Goal: Task Accomplishment & Management: Use online tool/utility

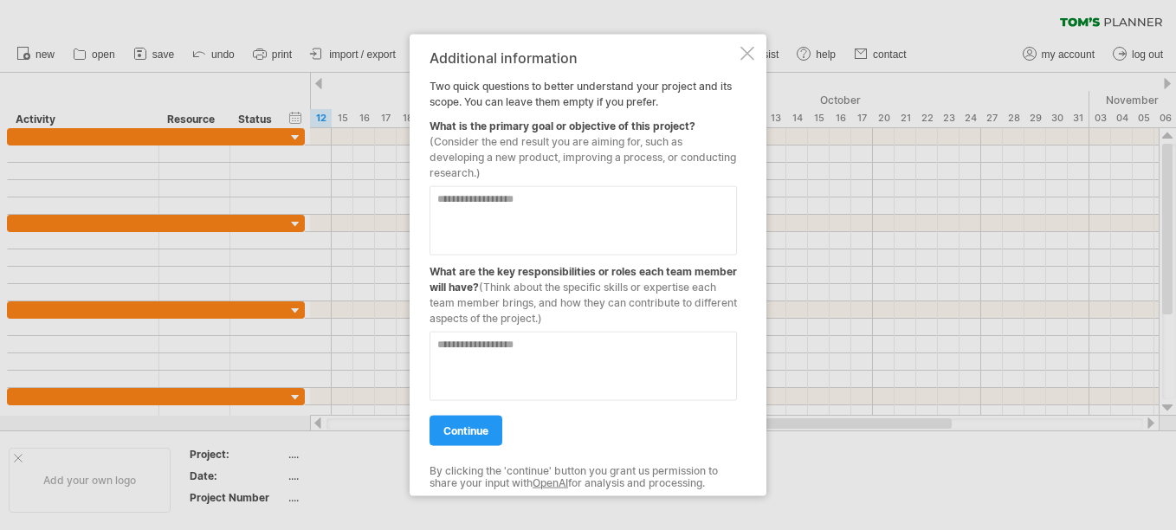
click at [560, 216] on textarea at bounding box center [583, 220] width 307 height 69
type textarea "**********"
click at [565, 363] on textarea at bounding box center [583, 366] width 307 height 69
click at [642, 346] on textarea "**********" at bounding box center [583, 366] width 307 height 69
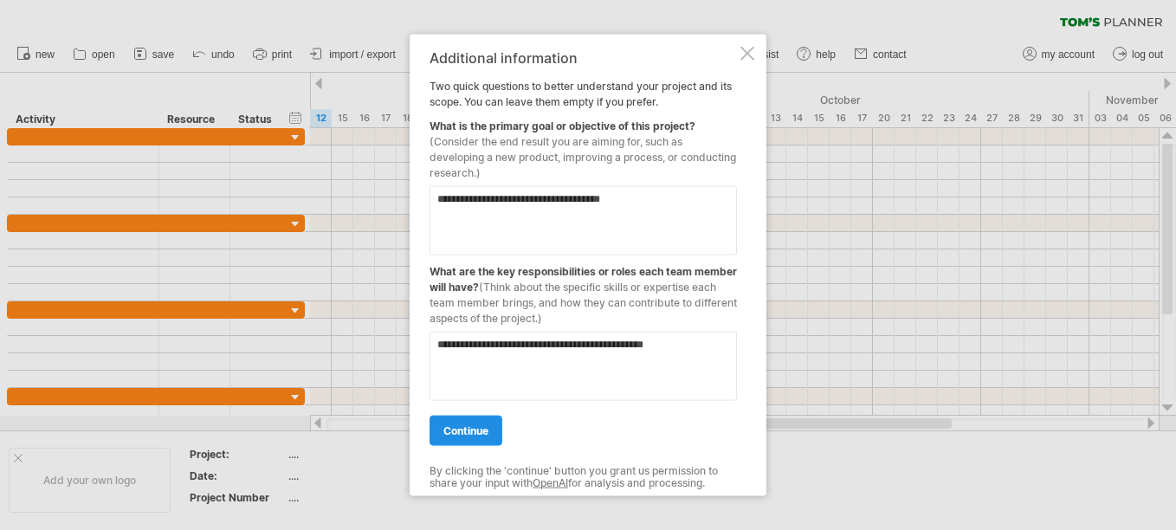
type textarea "**********"
click at [464, 428] on span "continue" at bounding box center [465, 430] width 45 height 13
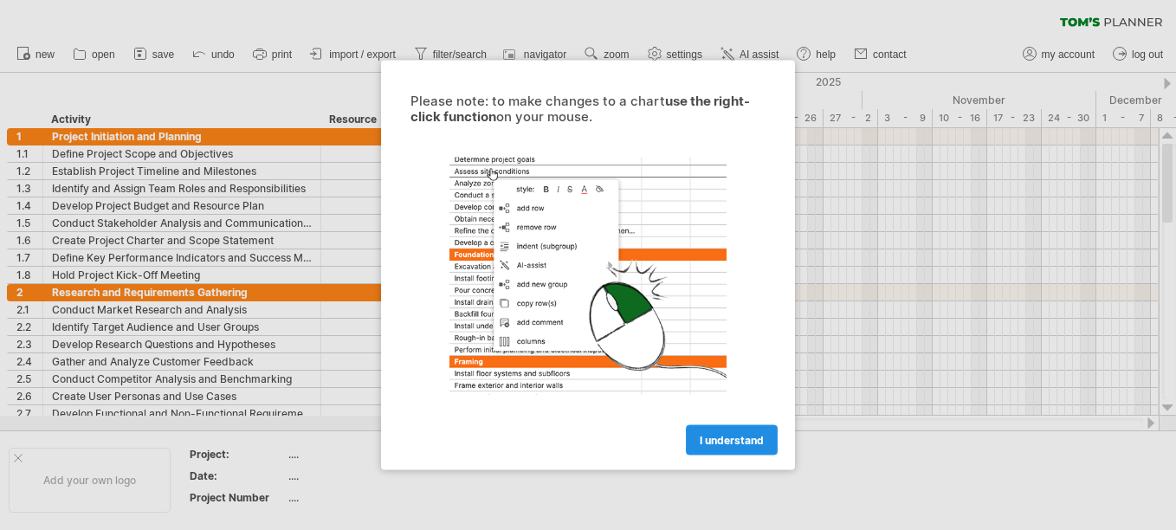
click at [734, 442] on span "I understand" at bounding box center [732, 440] width 64 height 13
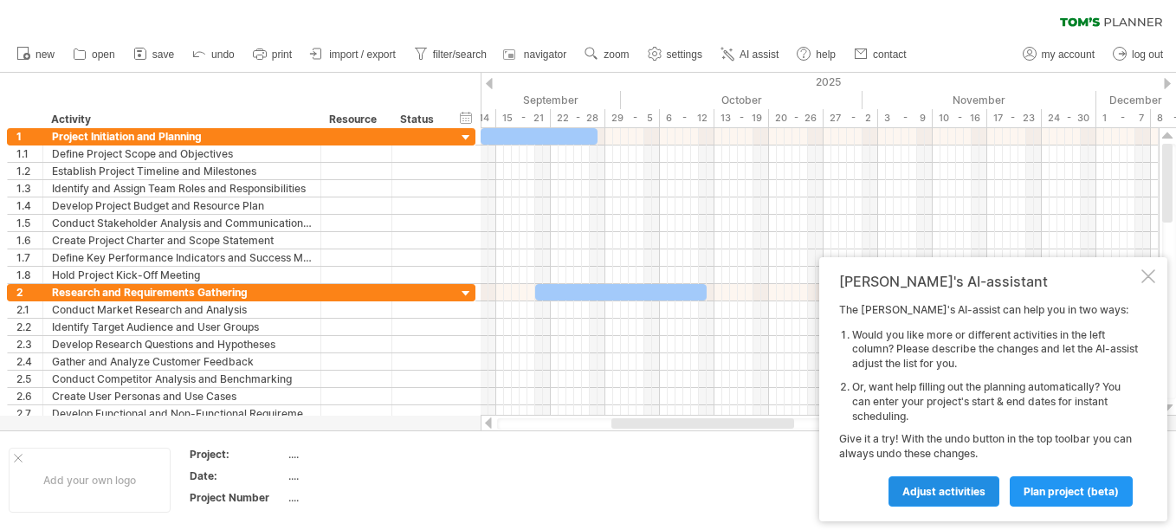
click at [968, 491] on span "Adjust activities" at bounding box center [944, 491] width 83 height 13
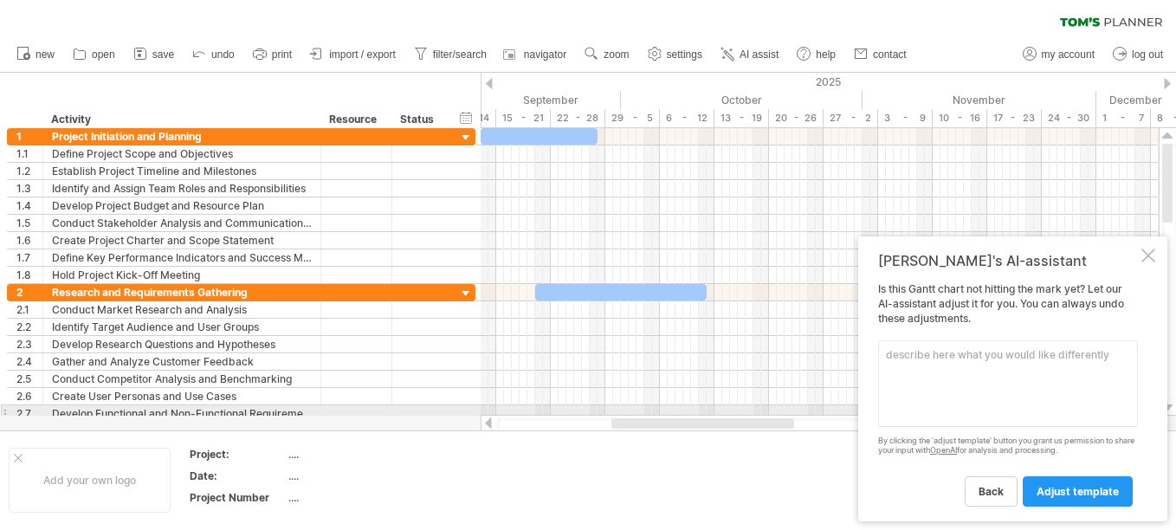
click at [998, 412] on textarea at bounding box center [1008, 383] width 260 height 87
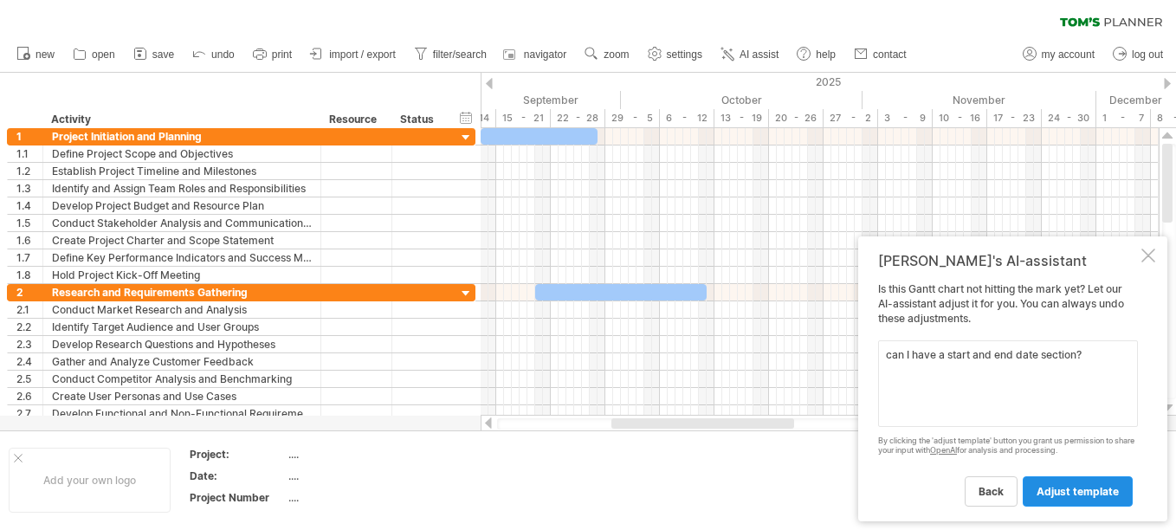
type textarea "can I have a start and end date section?"
click at [1098, 487] on span "adjust template" at bounding box center [1078, 491] width 82 height 13
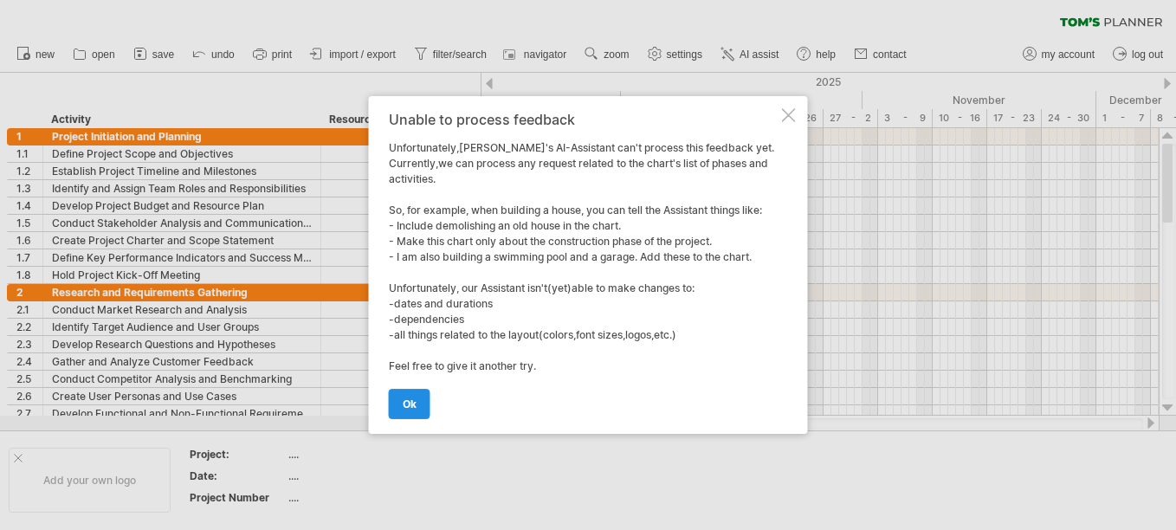
click at [424, 398] on link "ok" at bounding box center [410, 404] width 42 height 30
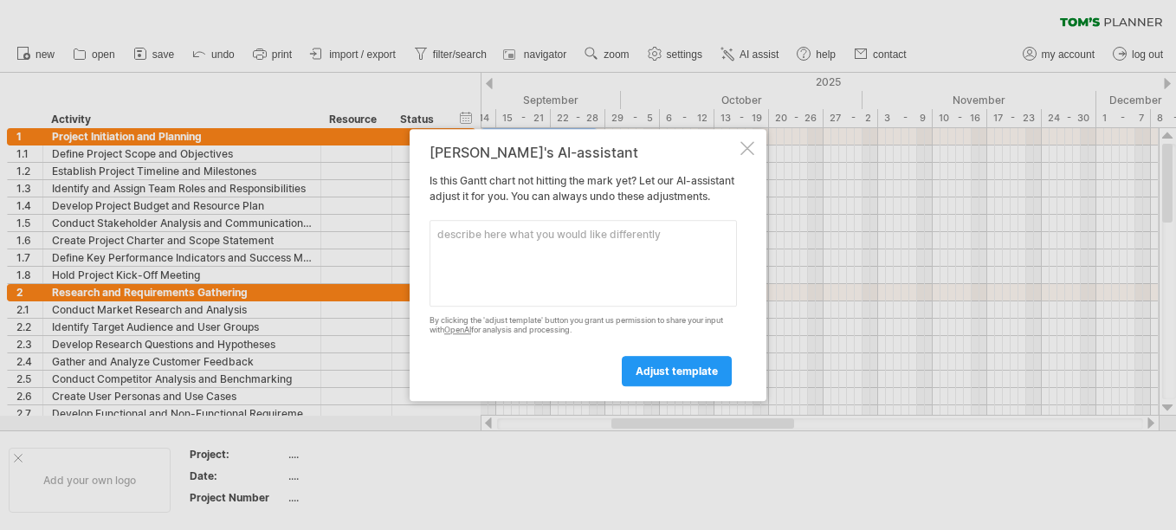
click at [754, 135] on div "[PERSON_NAME]'s AI-assistant Is this [PERSON_NAME] chart not hitting the mark y…" at bounding box center [588, 265] width 357 height 272
click at [748, 142] on div at bounding box center [748, 148] width 14 height 14
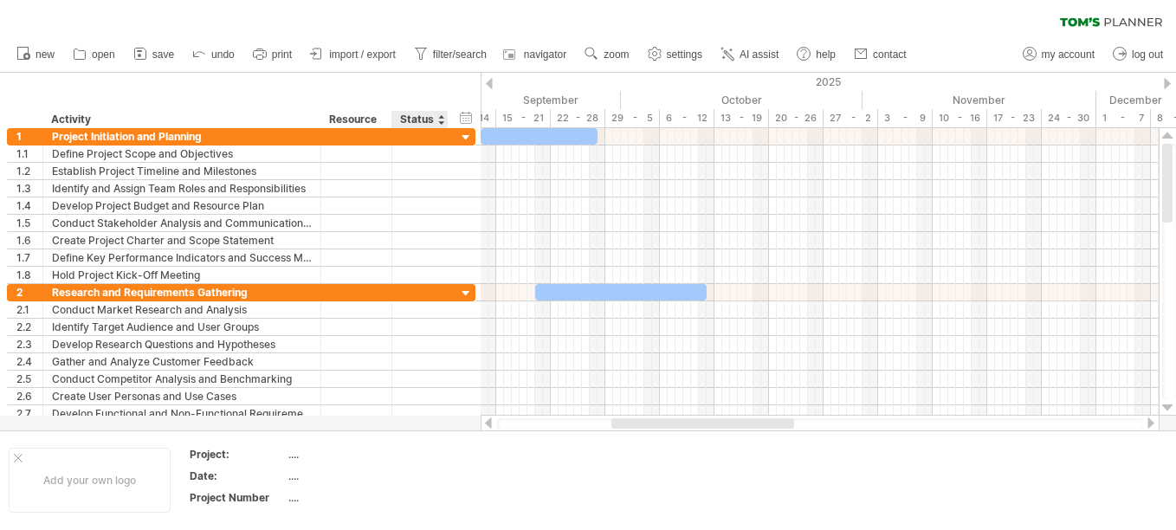
click at [431, 120] on div "Status" at bounding box center [419, 119] width 38 height 17
click at [465, 120] on div "hide start/end/duration show start/end/duration" at bounding box center [466, 117] width 16 height 18
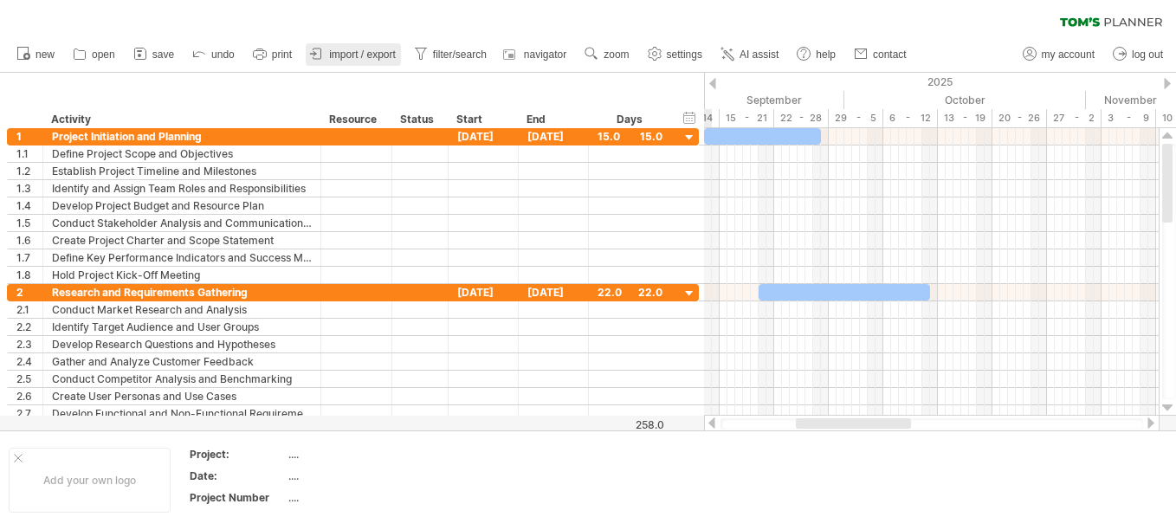
click at [369, 52] on span "import / export" at bounding box center [362, 55] width 67 height 12
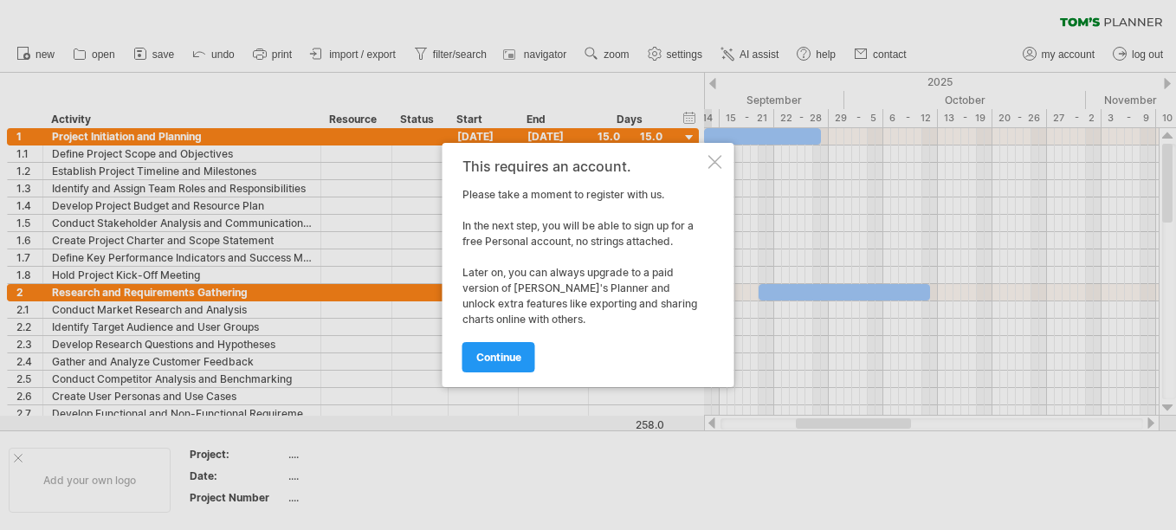
click at [710, 163] on div at bounding box center [715, 162] width 14 height 14
